Goal: Task Accomplishment & Management: Manage account settings

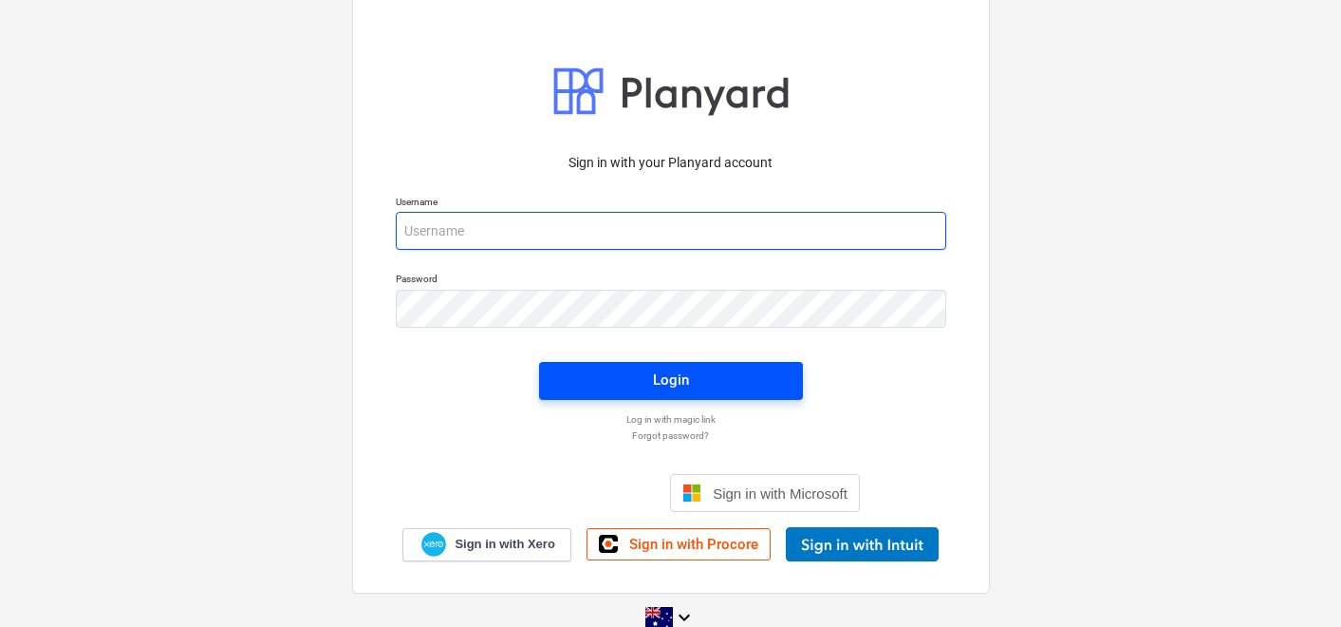
type input "[EMAIL_ADDRESS][DOMAIN_NAME]"
click at [639, 392] on button "Login" at bounding box center [671, 381] width 264 height 38
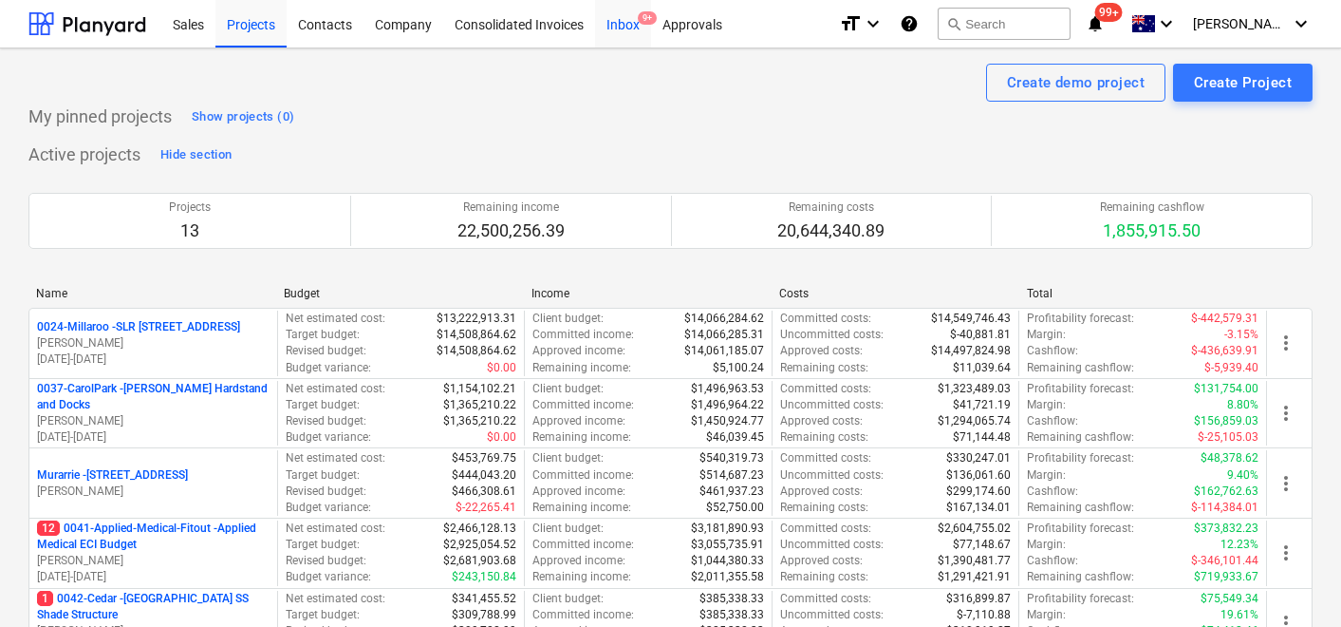
click at [610, 34] on div "Inbox 9+" at bounding box center [623, 23] width 56 height 48
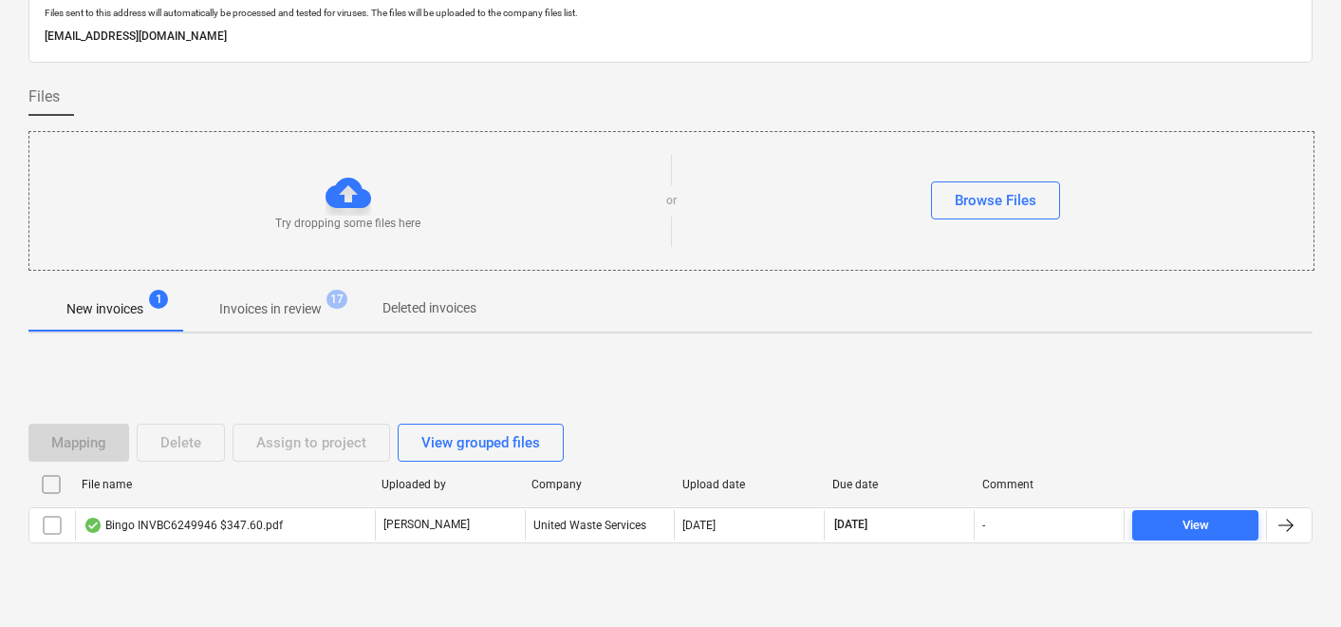
scroll to position [110, 0]
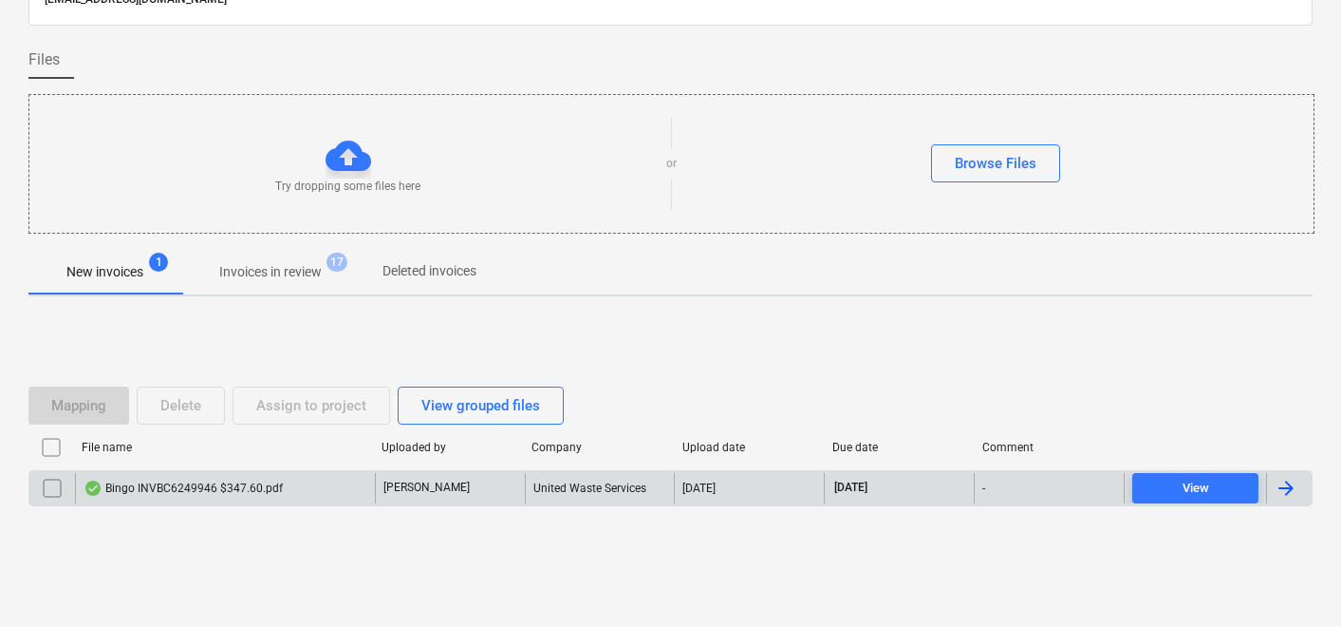
click at [123, 491] on div "Bingo INVBC6249946 $347.60.pdf" at bounding box center [183, 487] width 199 height 15
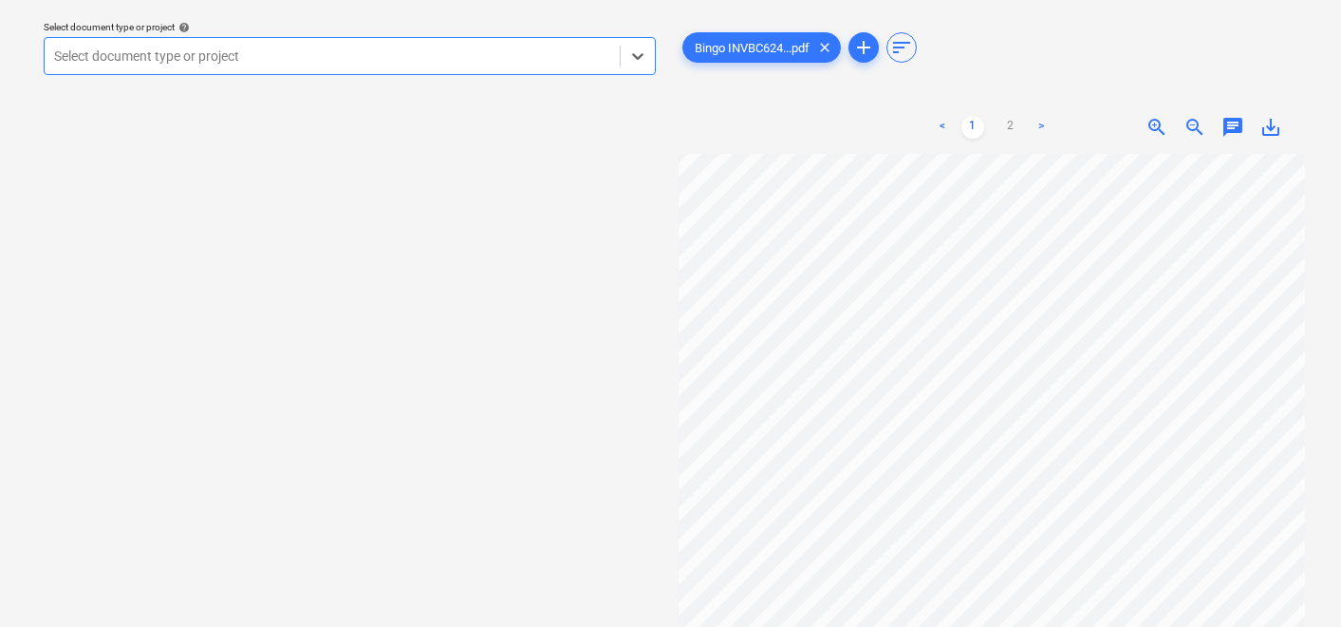
scroll to position [158, 0]
click at [255, 66] on div "Select document type or project" at bounding box center [332, 56] width 575 height 27
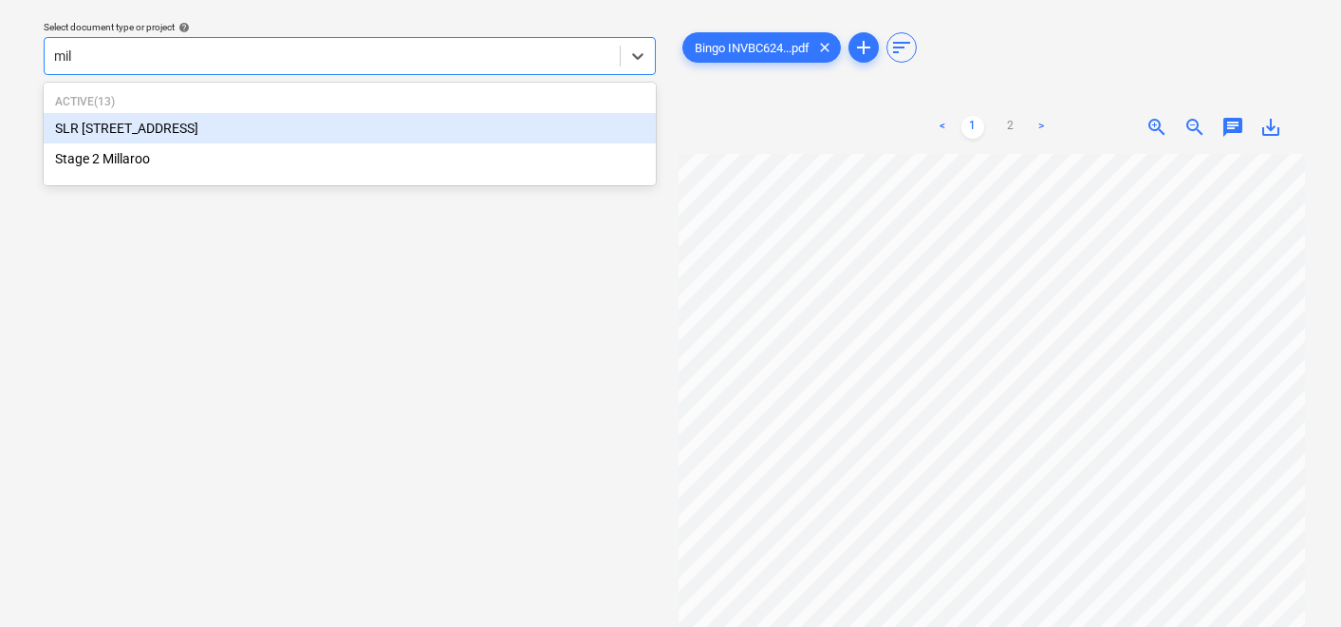
type input "mill"
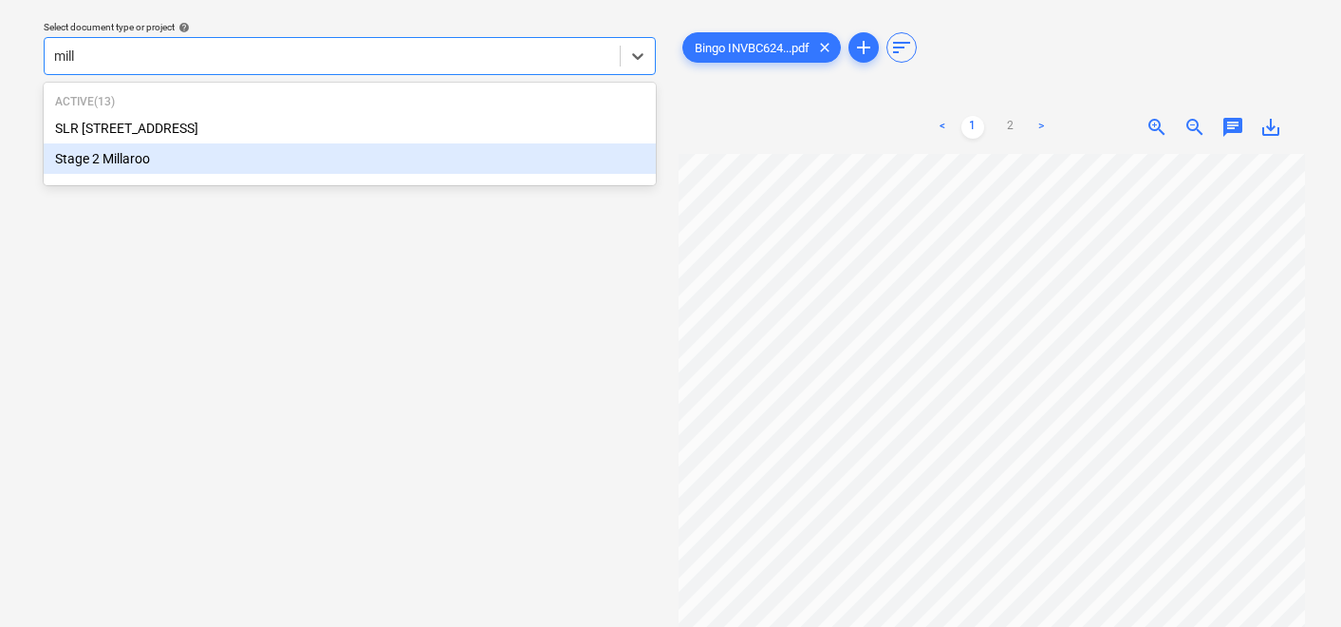
click at [113, 159] on div "Stage 2 Millaroo" at bounding box center [350, 158] width 612 height 30
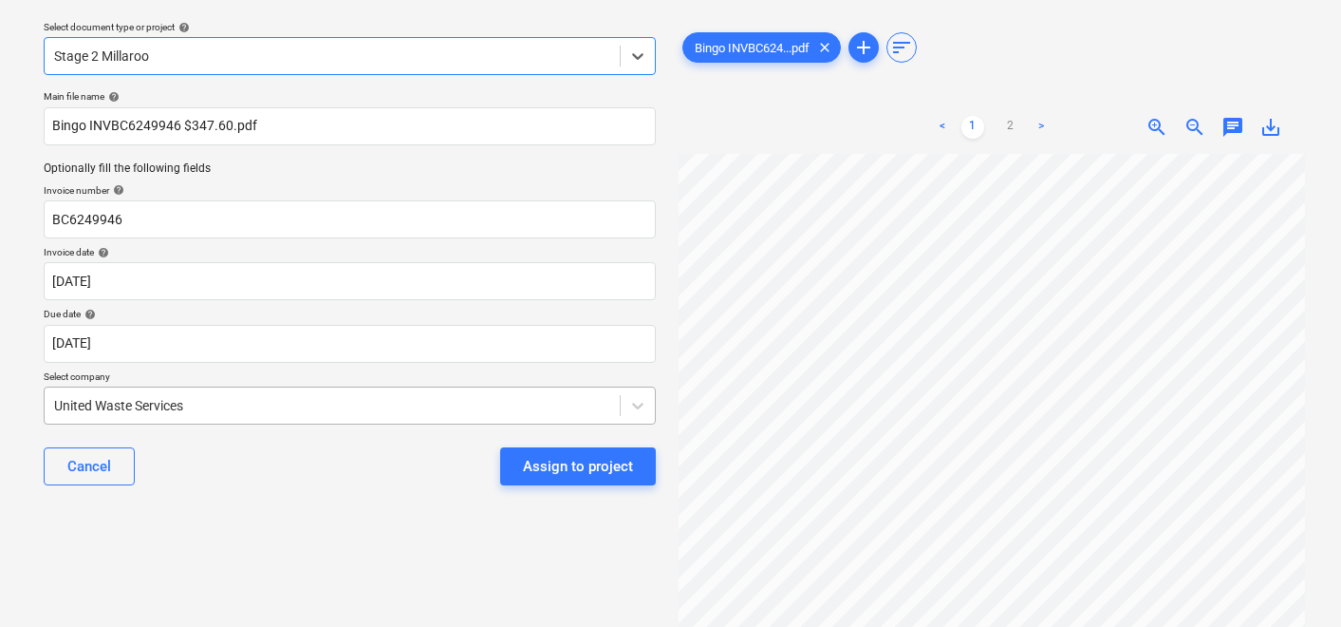
click at [177, 403] on body "Sales Projects Contacts Company Consolidated Invoices Inbox 9+ Approvals format…" at bounding box center [670, 255] width 1341 height 627
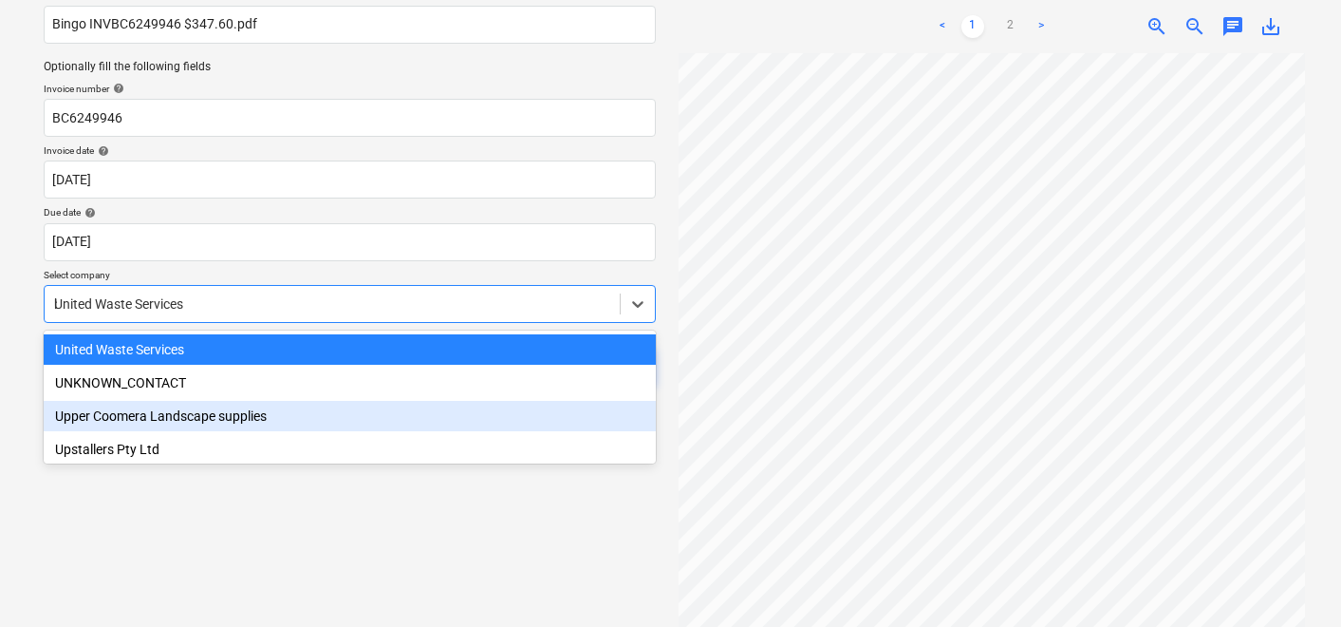
scroll to position [735, 0]
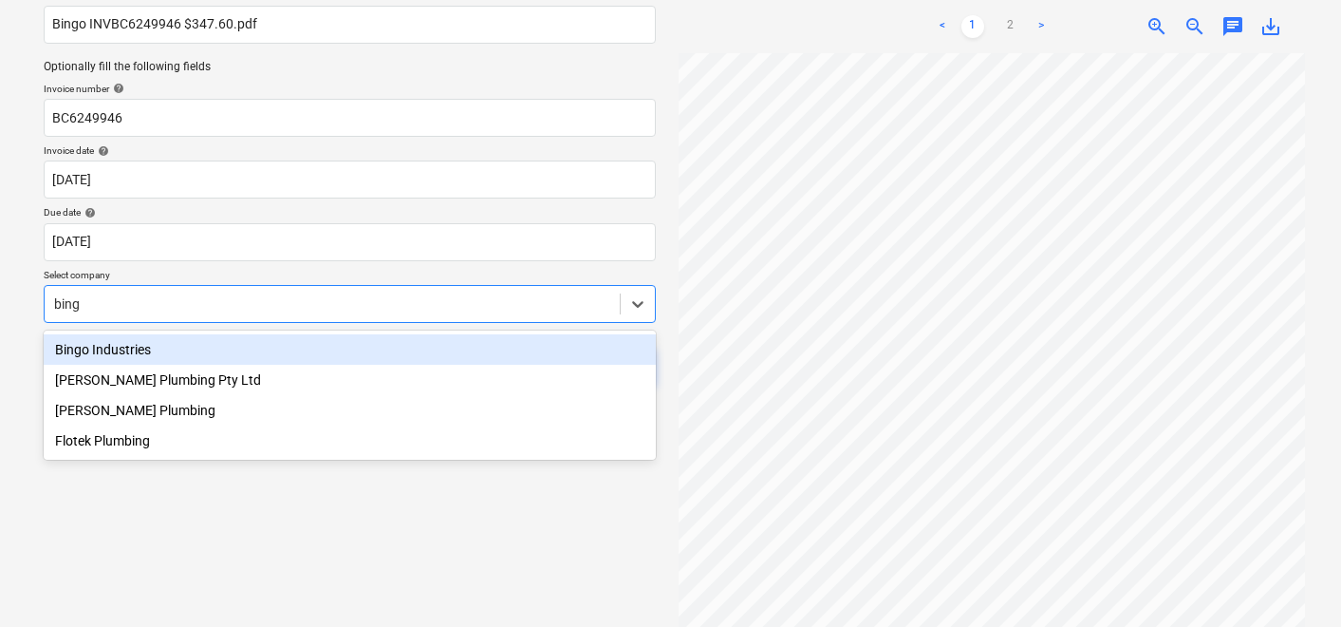
type input "bingo"
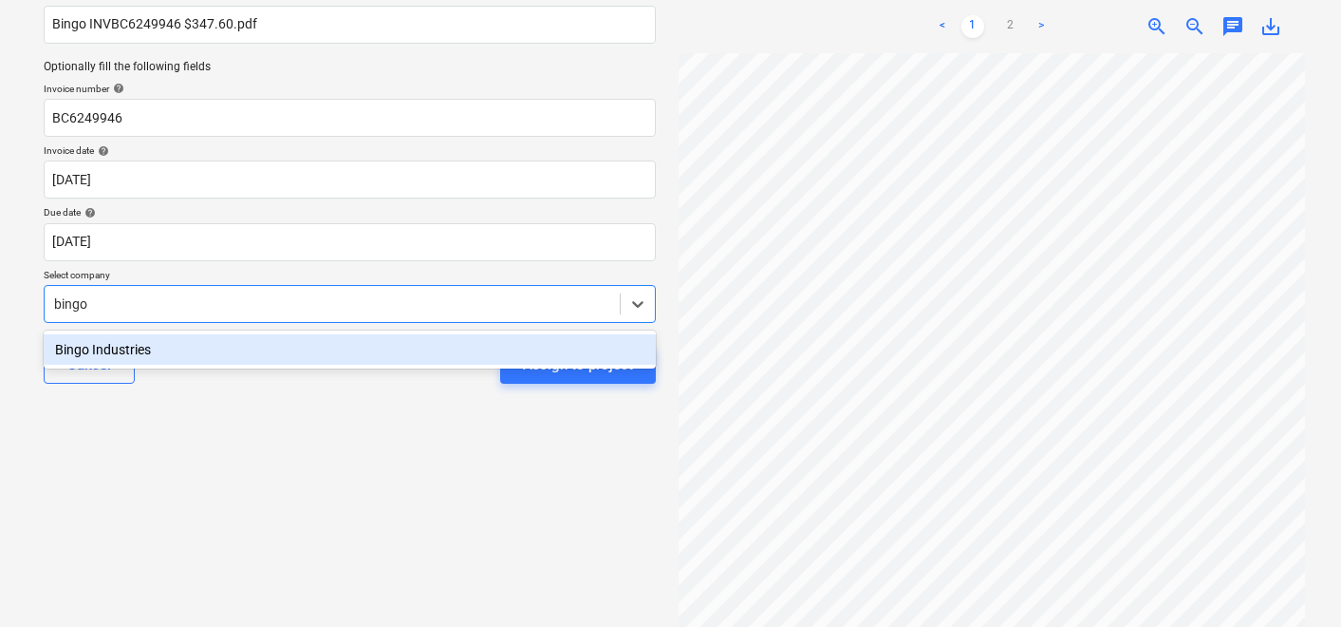
click at [138, 351] on div "Bingo Industries" at bounding box center [350, 349] width 612 height 30
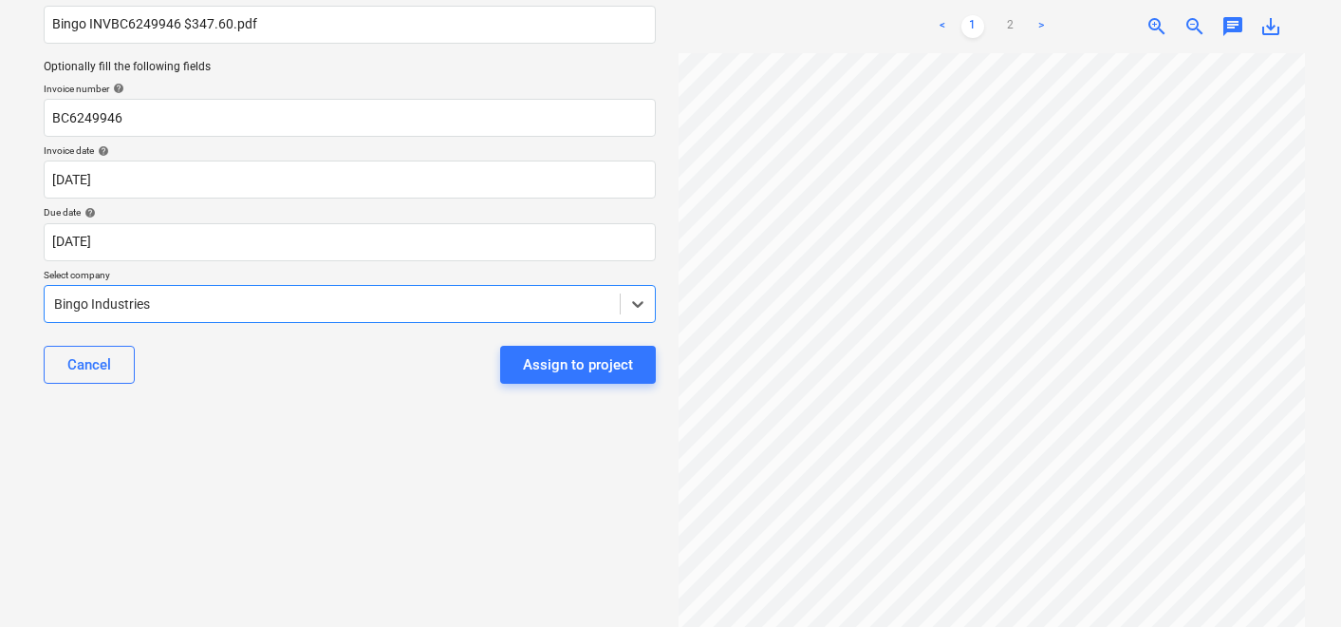
scroll to position [0, 0]
click at [570, 365] on div "Assign to project" at bounding box center [578, 364] width 110 height 25
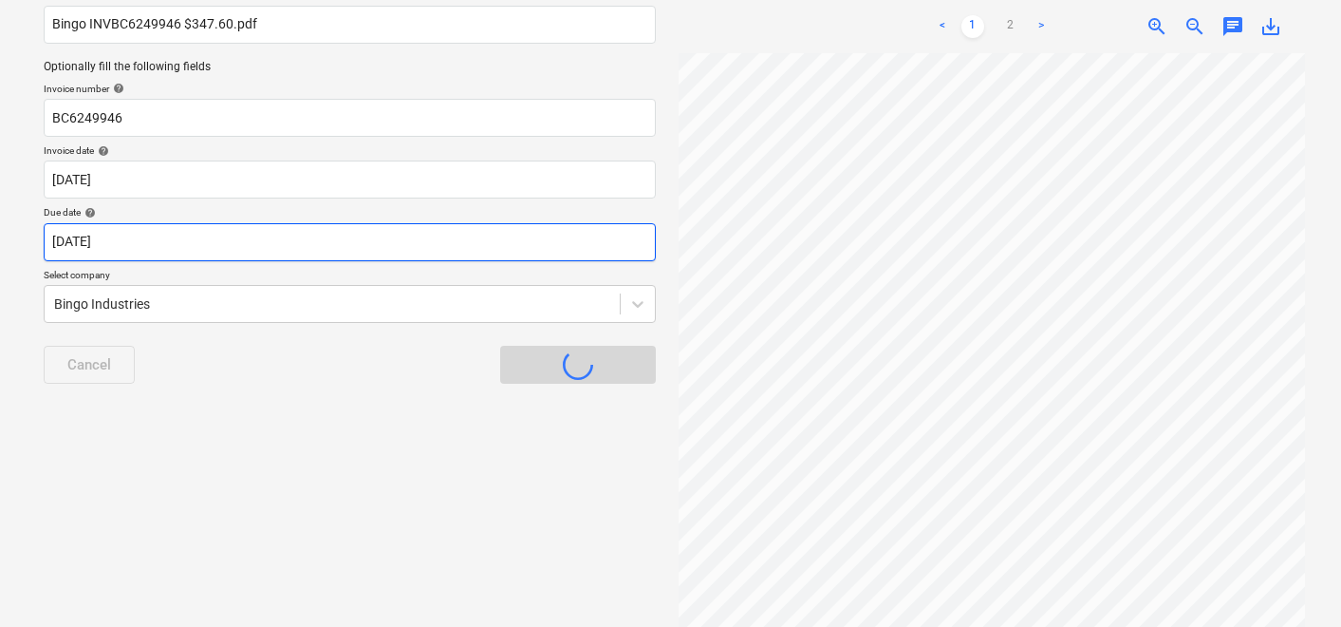
scroll to position [110, 0]
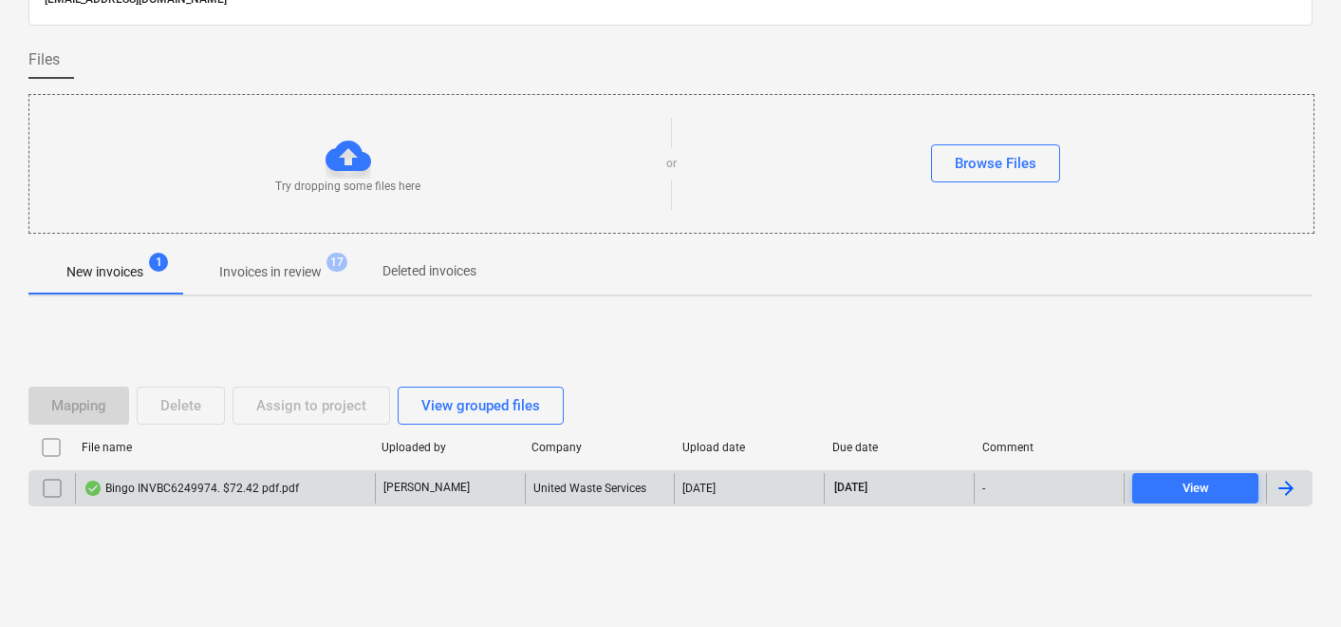
click at [180, 486] on div "Bingo INVBC6249974. $72.42 pdf.pdf" at bounding box center [192, 487] width 216 height 15
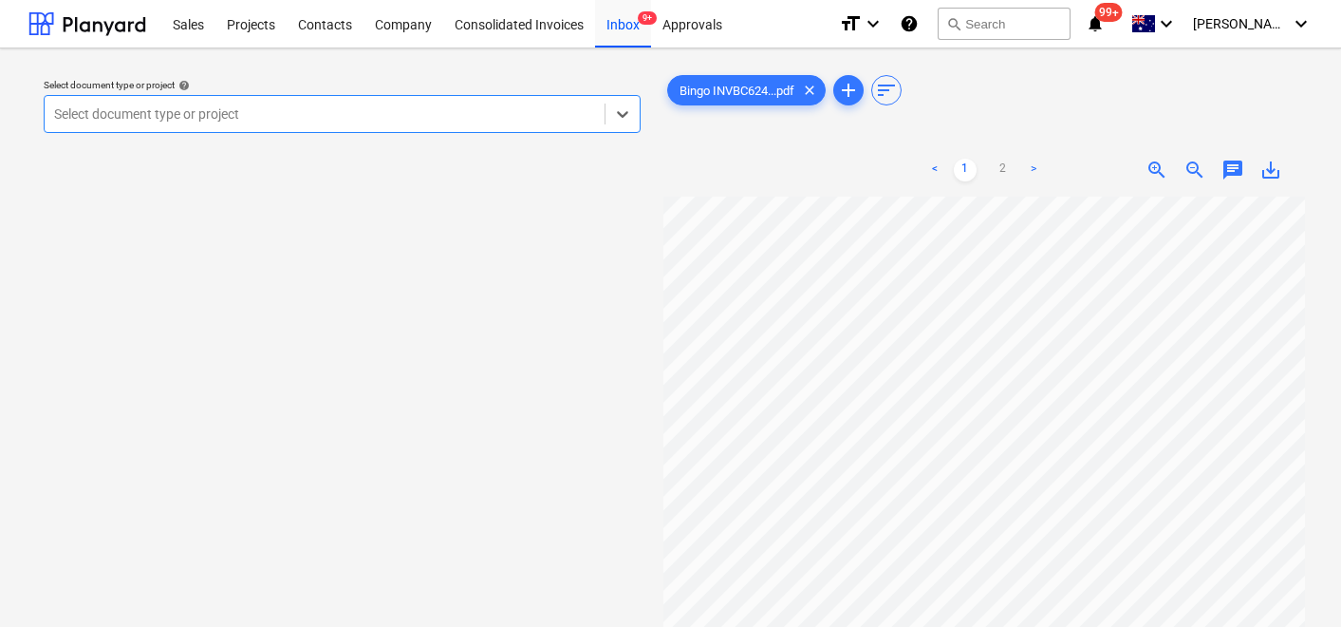
click at [307, 107] on div at bounding box center [324, 113] width 541 height 19
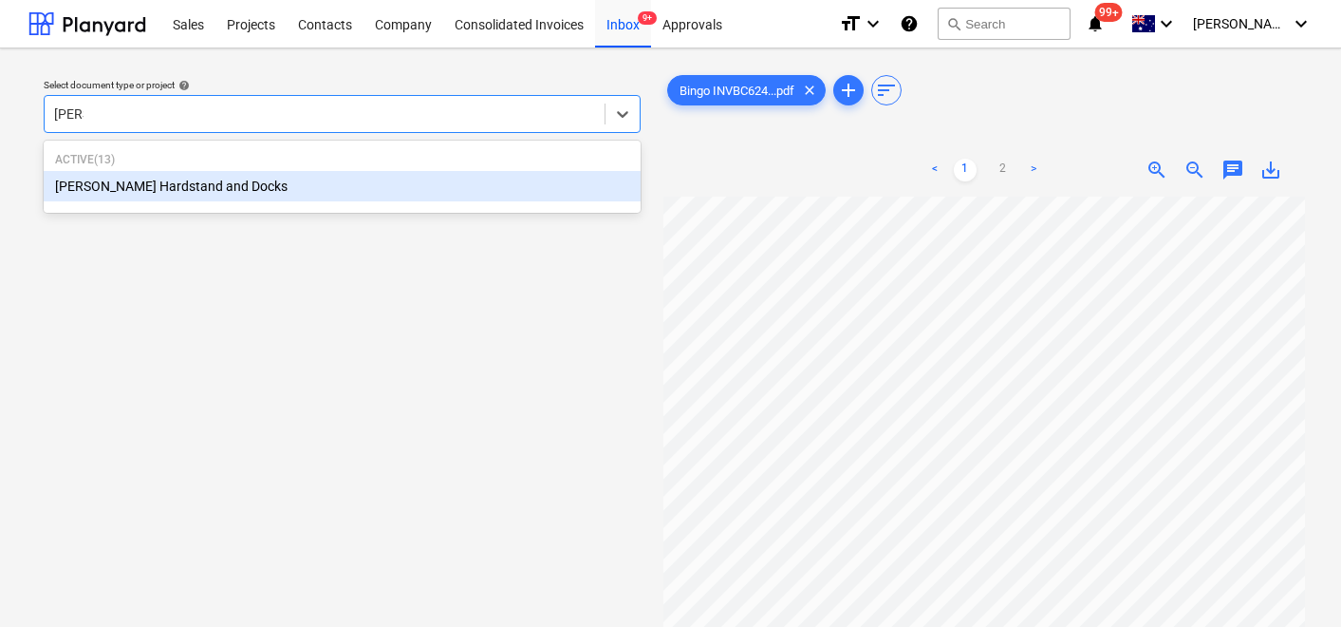
type input "[PERSON_NAME]"
click at [263, 186] on div "[PERSON_NAME] Hardstand and Docks" at bounding box center [342, 186] width 597 height 30
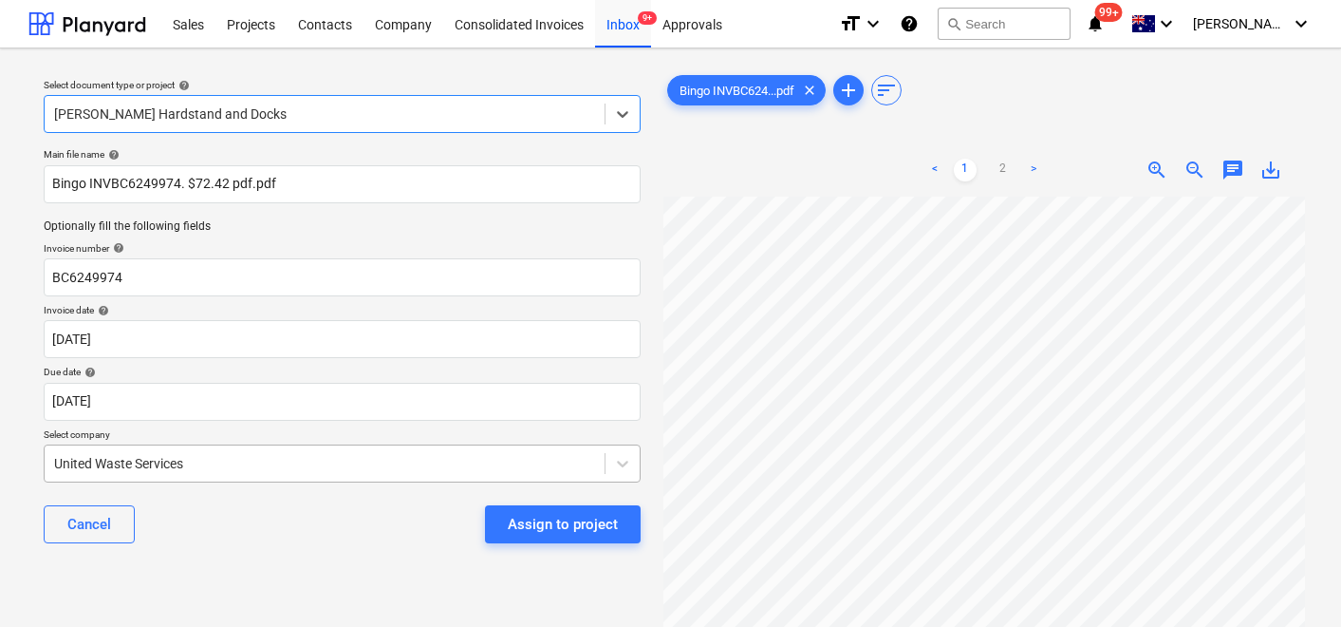
click at [241, 467] on body "Sales Projects Contacts Company Consolidated Invoices Inbox 9+ Approvals format…" at bounding box center [670, 313] width 1341 height 627
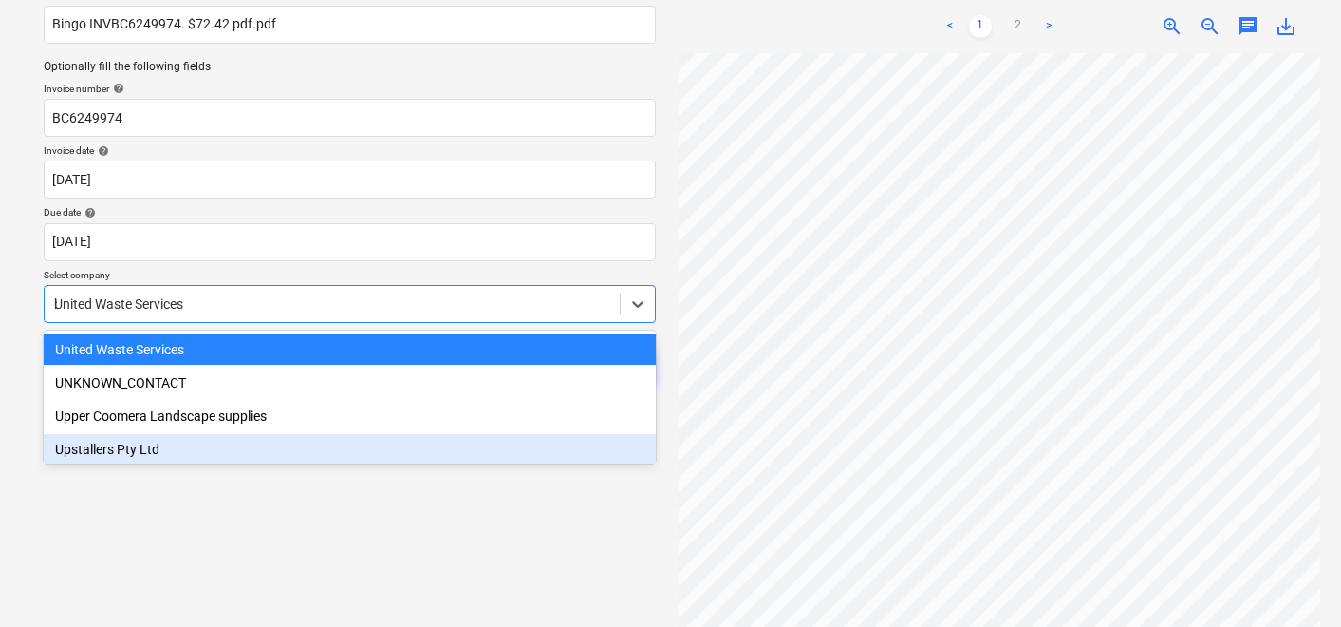
scroll to position [735, 0]
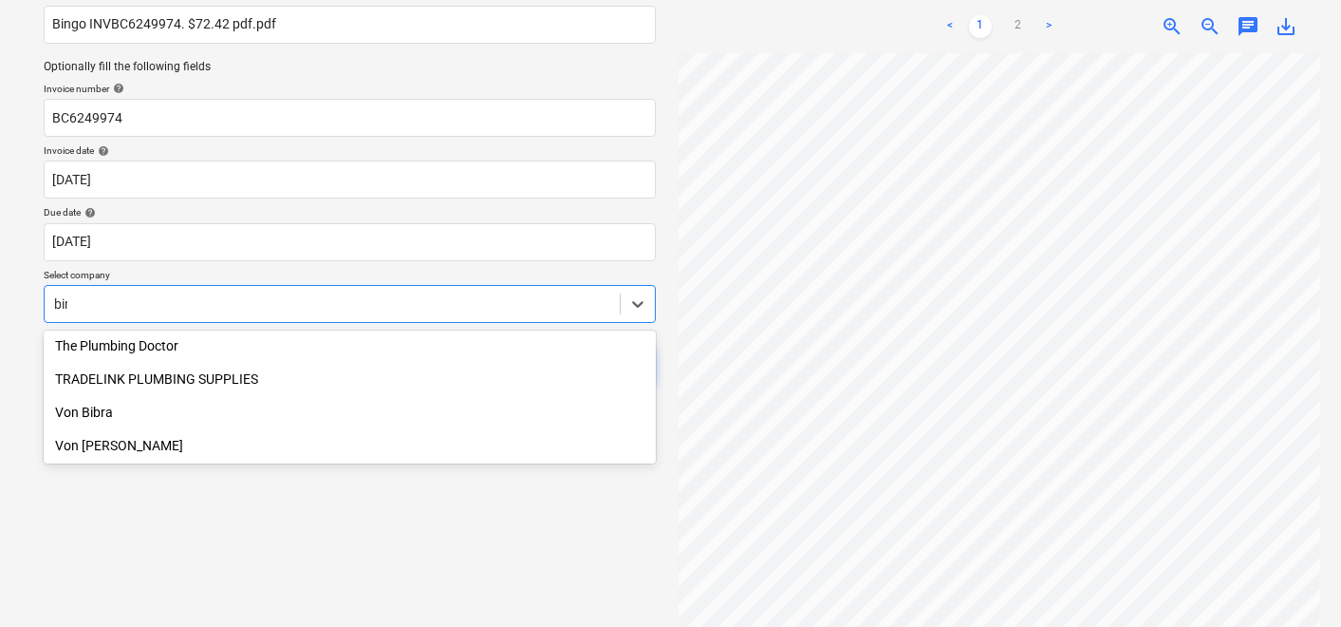
type input "bing"
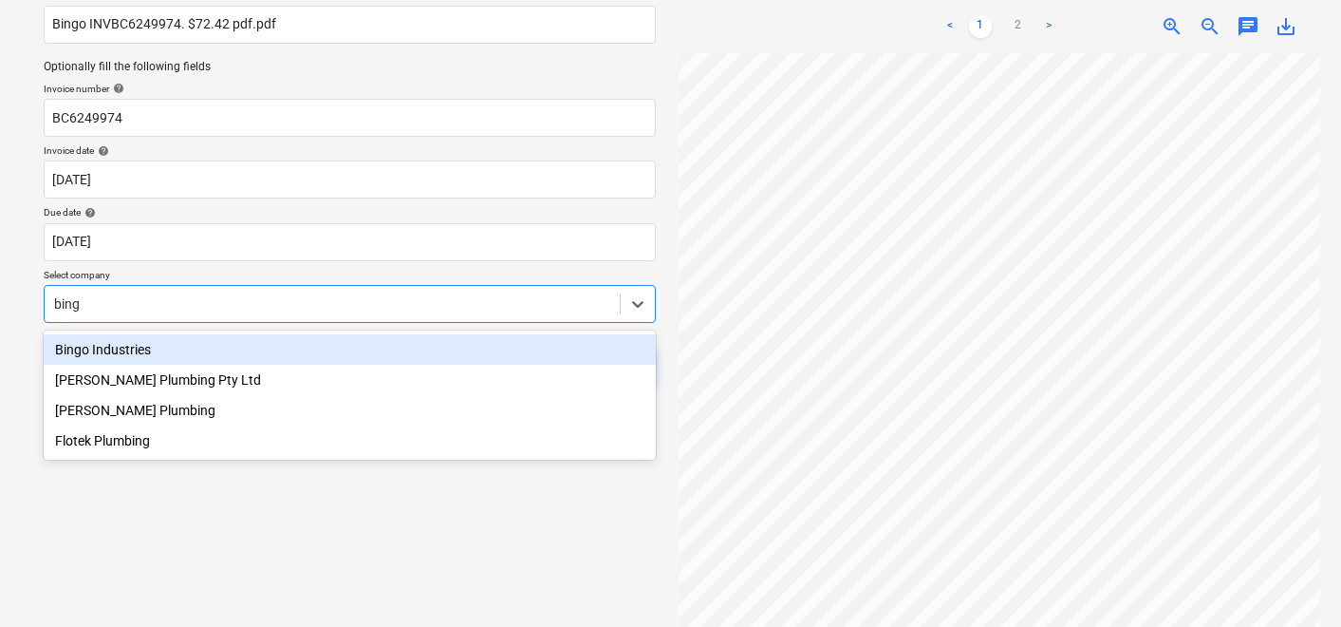
click at [170, 345] on div "Bingo Industries" at bounding box center [350, 349] width 612 height 30
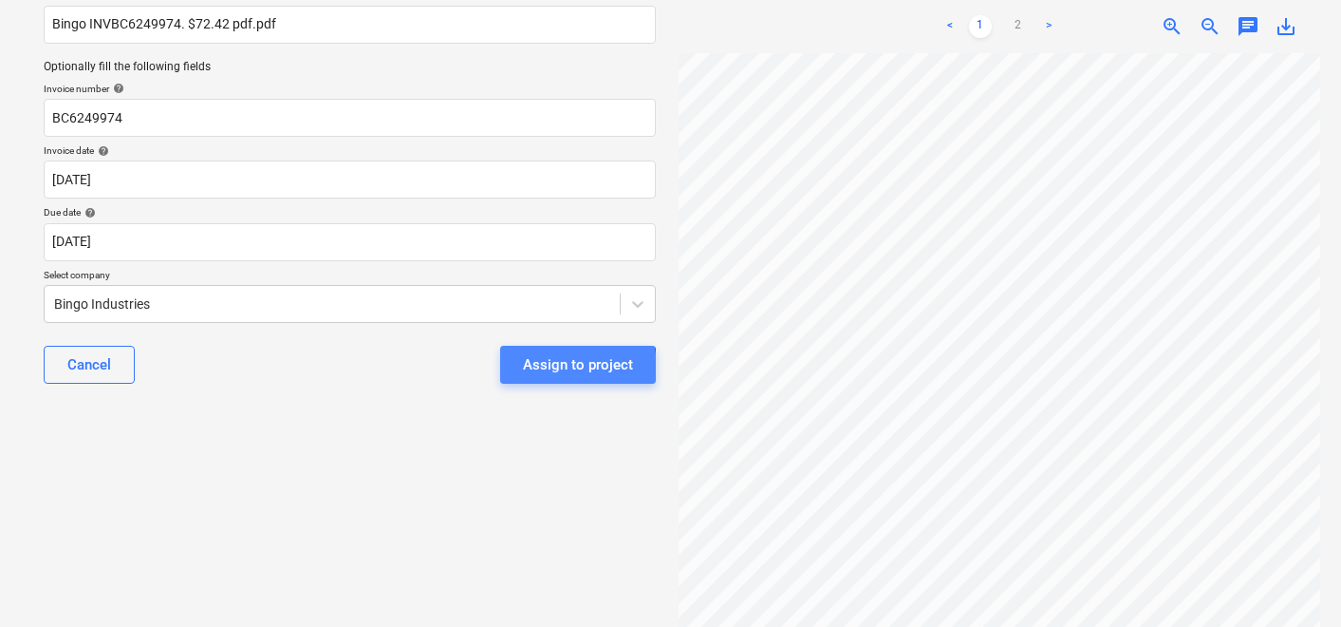
click at [555, 368] on div "Assign to project" at bounding box center [578, 364] width 110 height 25
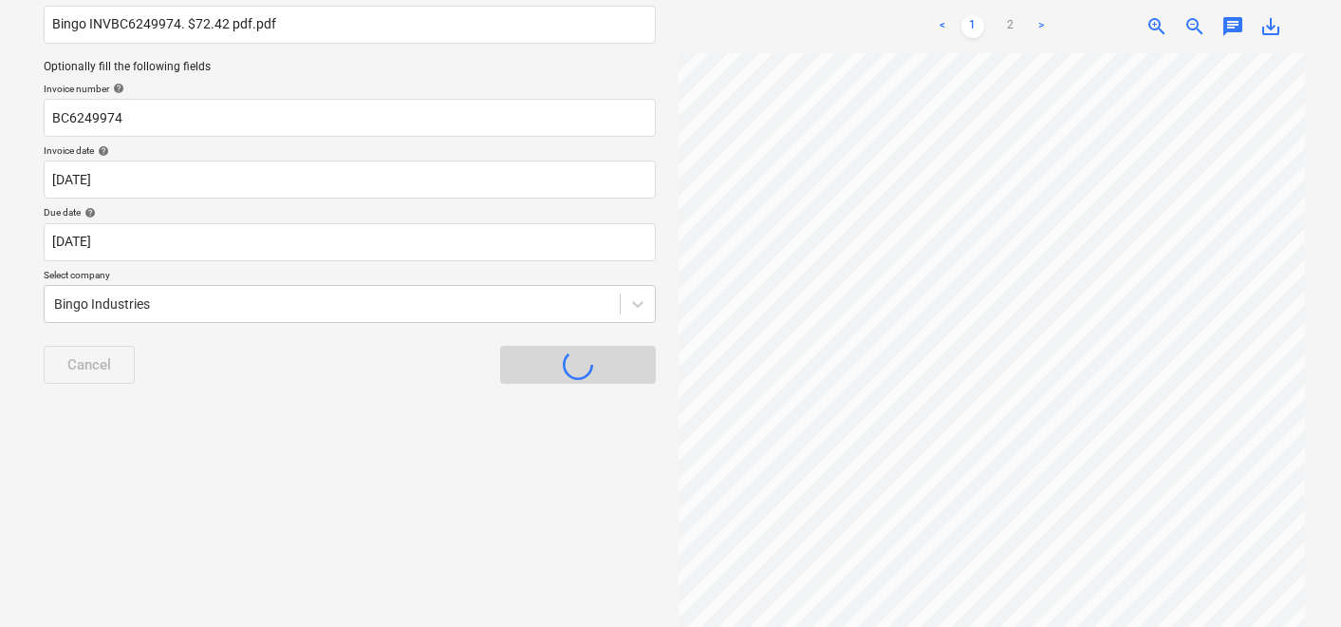
scroll to position [110, 0]
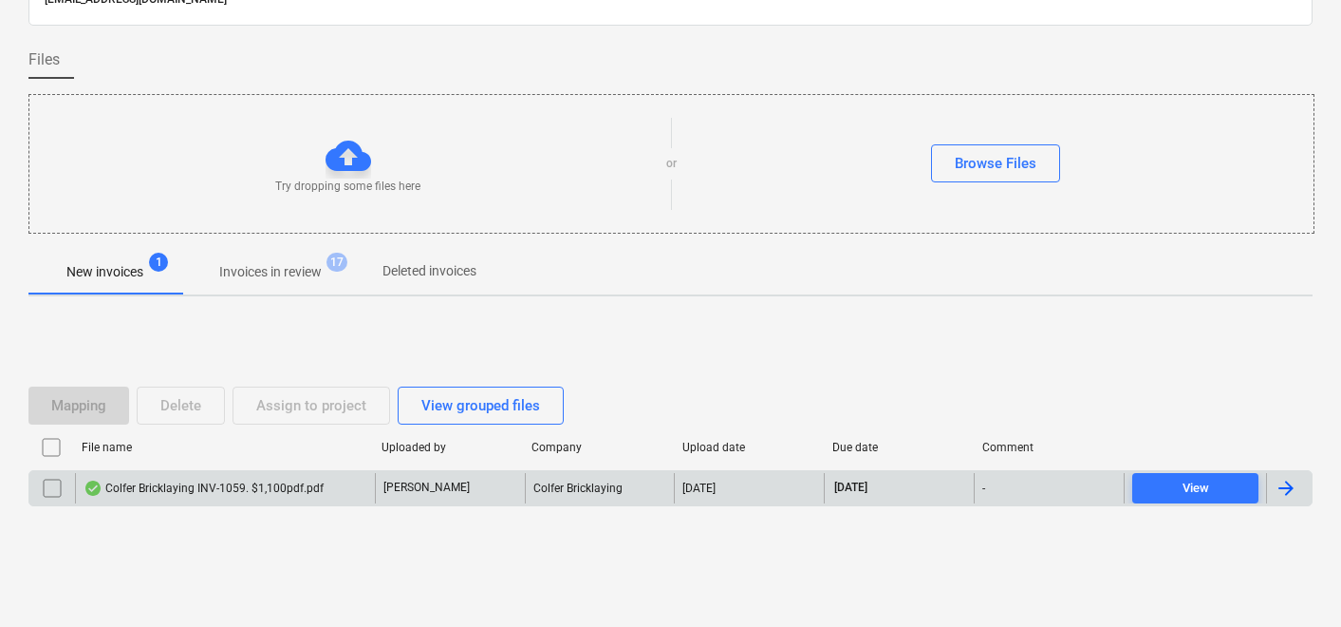
click at [229, 484] on div "Colfer Bricklaying INV-1059. $1,100pdf.pdf" at bounding box center [204, 487] width 240 height 15
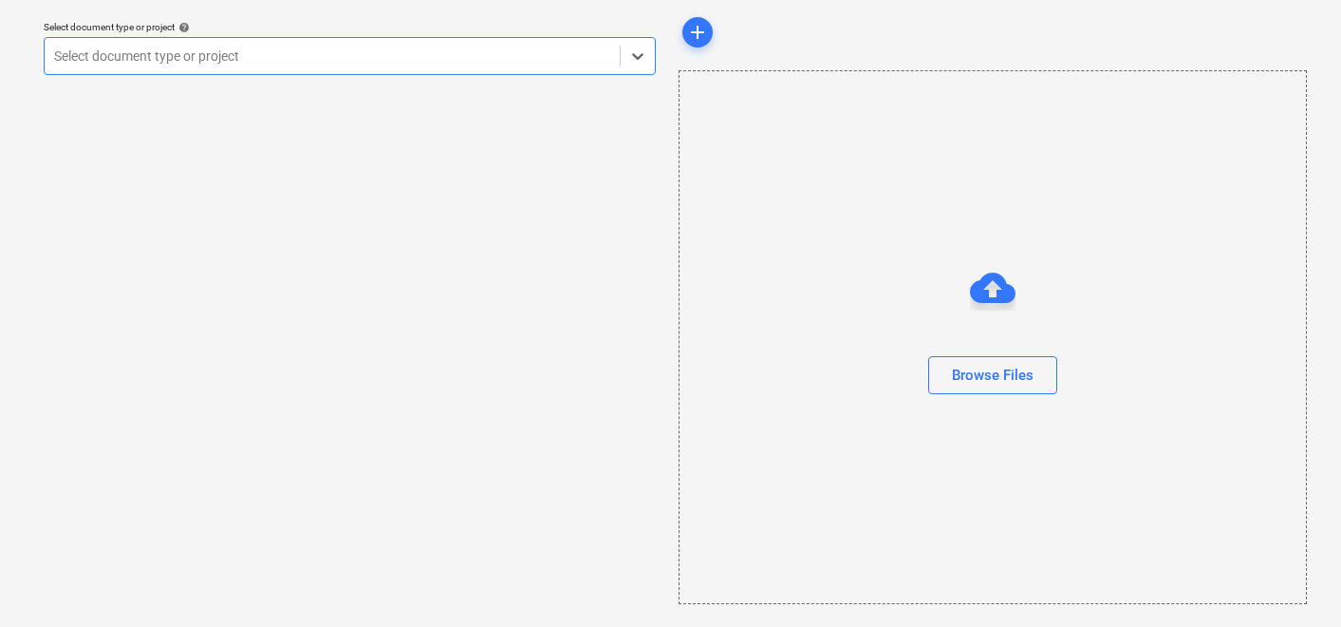
scroll to position [58, 0]
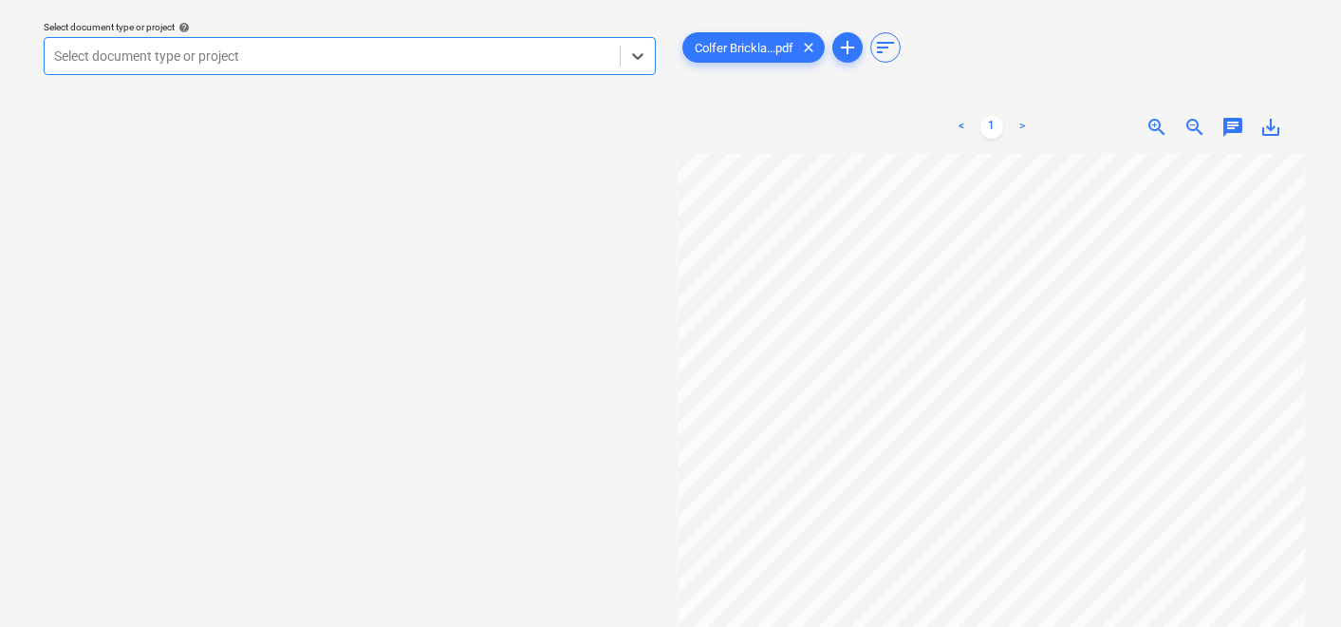
click at [308, 61] on div at bounding box center [332, 56] width 556 height 19
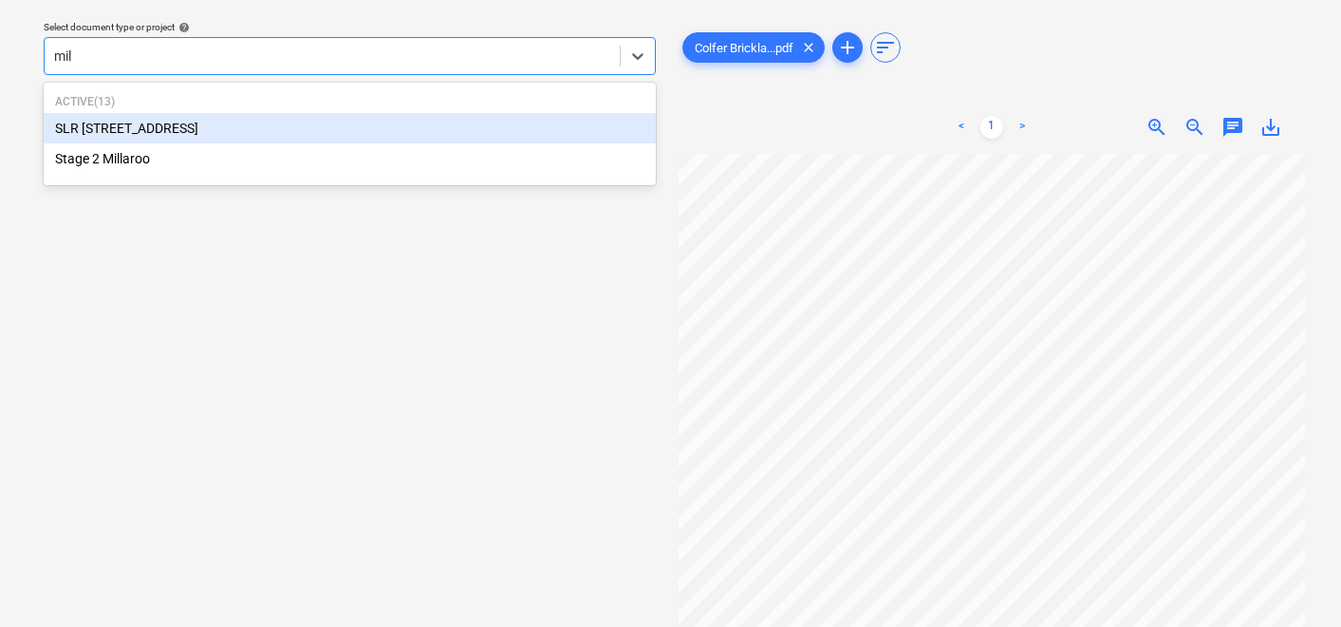
type input "mill"
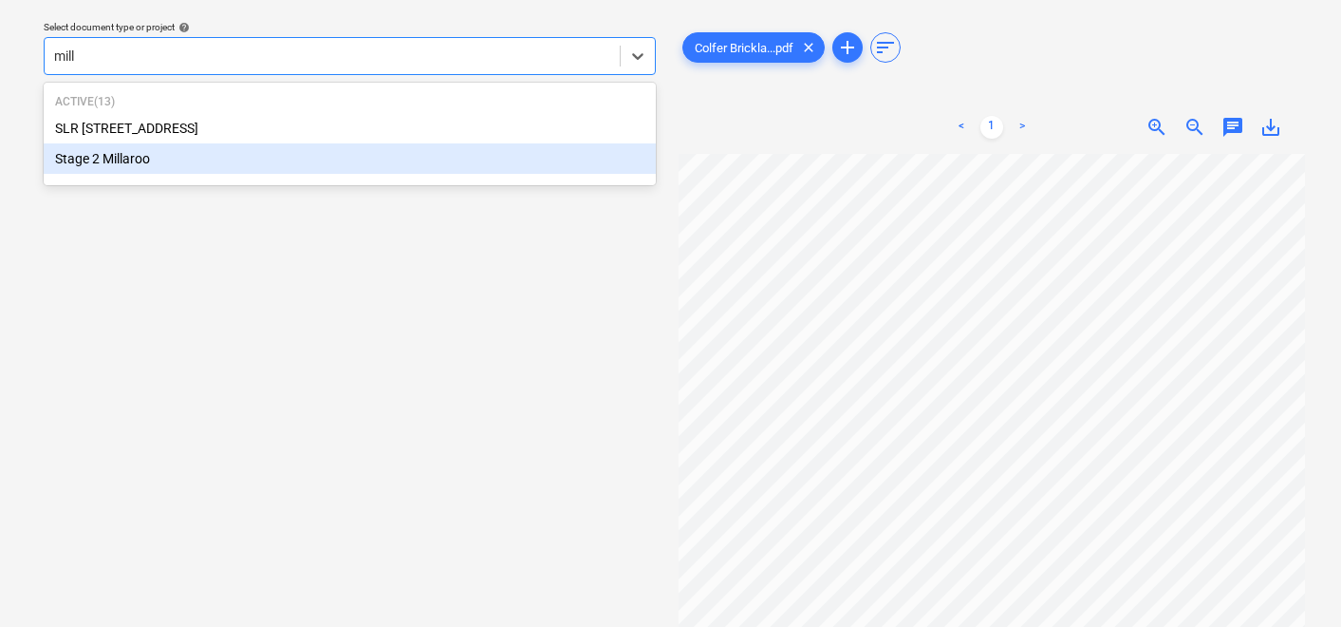
click at [164, 163] on div "Stage 2 Millaroo" at bounding box center [350, 158] width 612 height 30
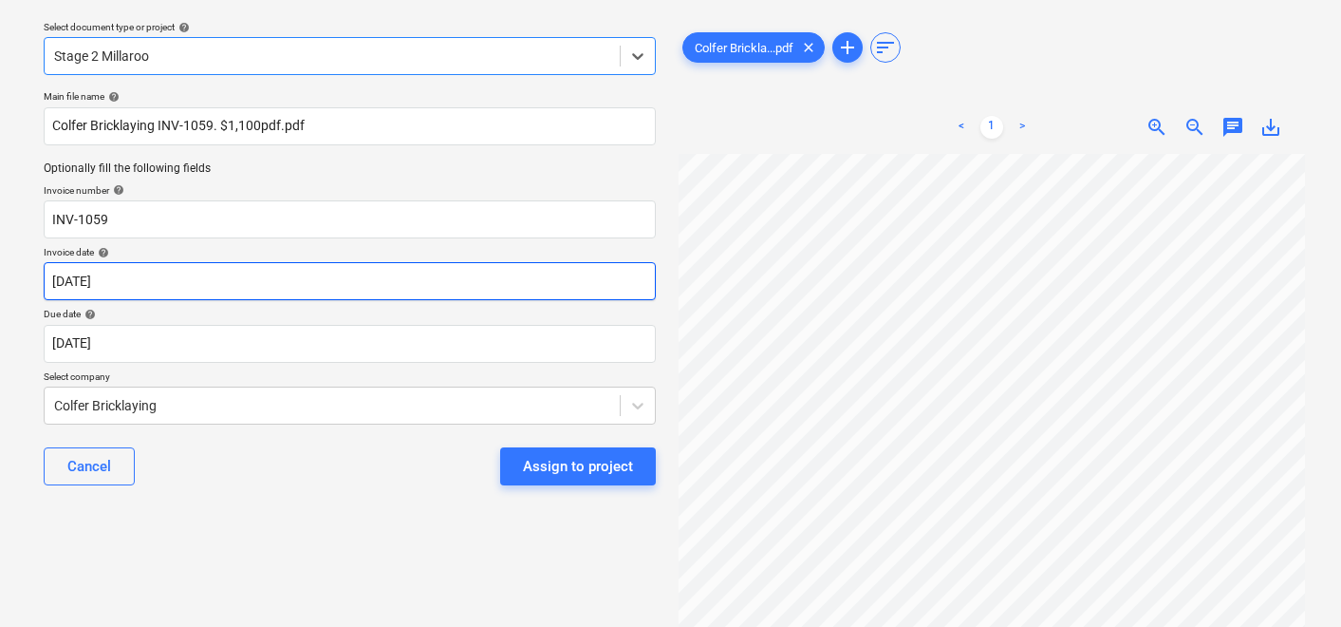
click at [158, 279] on body "Sales Projects Contacts Company Consolidated Invoices Inbox 9+ Approvals format…" at bounding box center [670, 255] width 1341 height 627
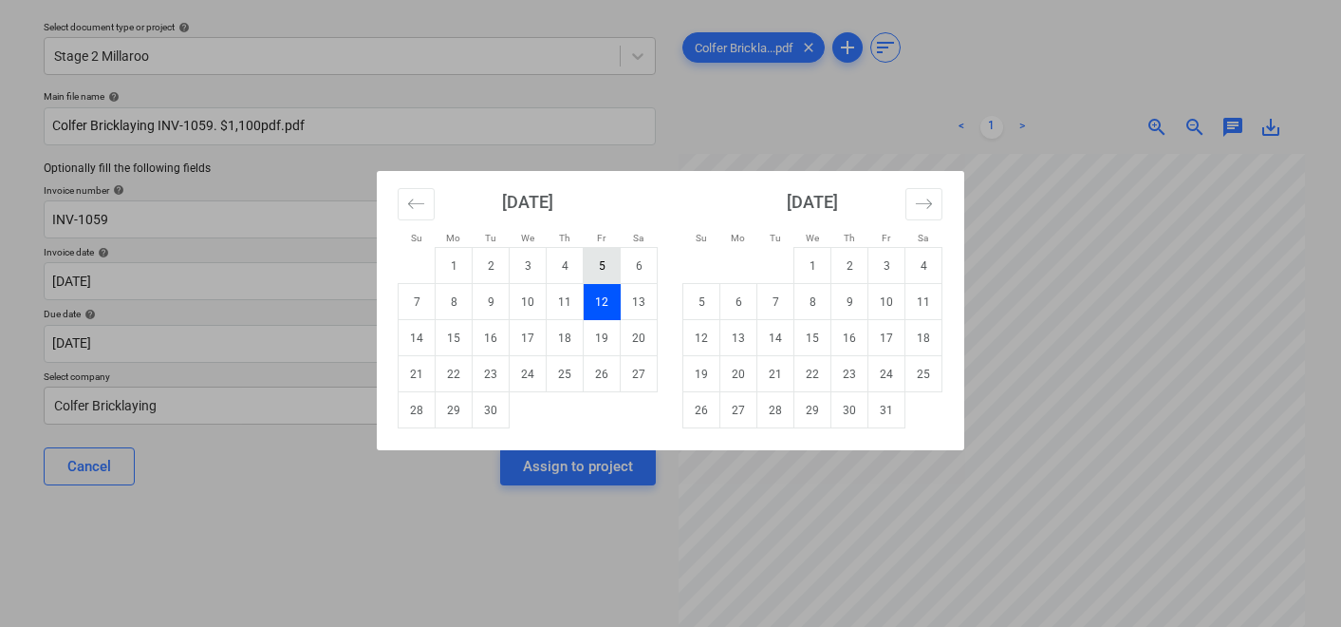
click at [592, 262] on td "5" at bounding box center [602, 266] width 37 height 36
type input "[DATE]"
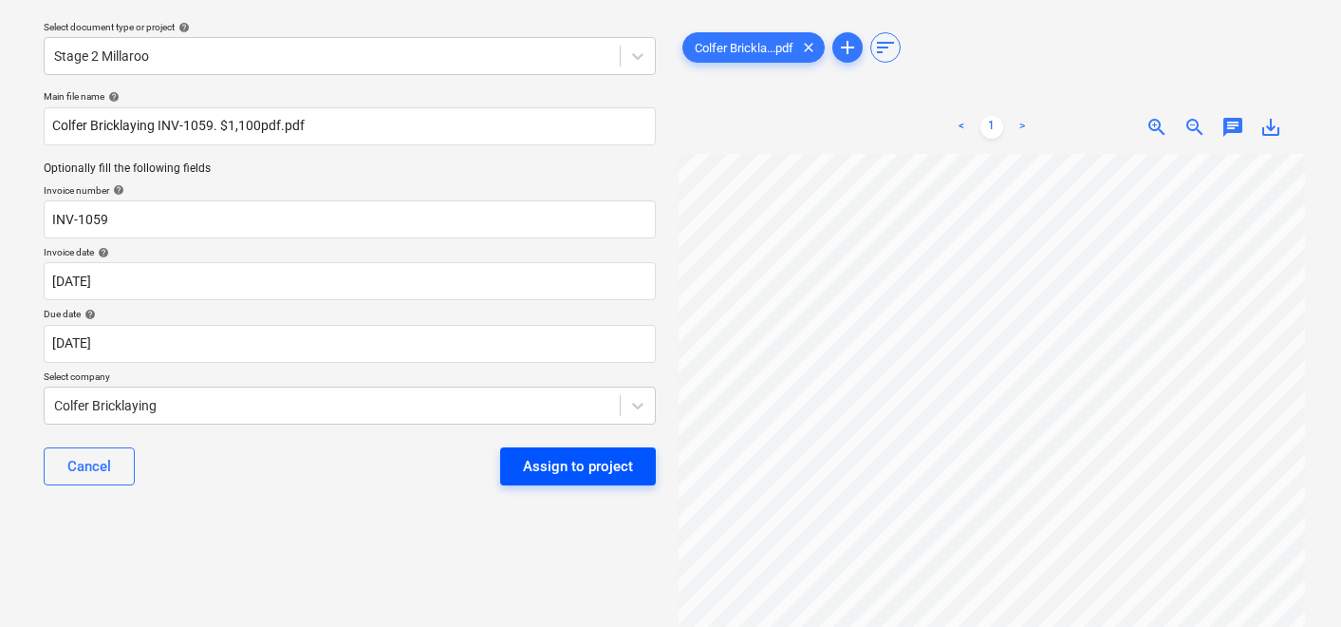
click at [549, 471] on div "Assign to project" at bounding box center [578, 466] width 110 height 25
